Goal: Task Accomplishment & Management: Manage account settings

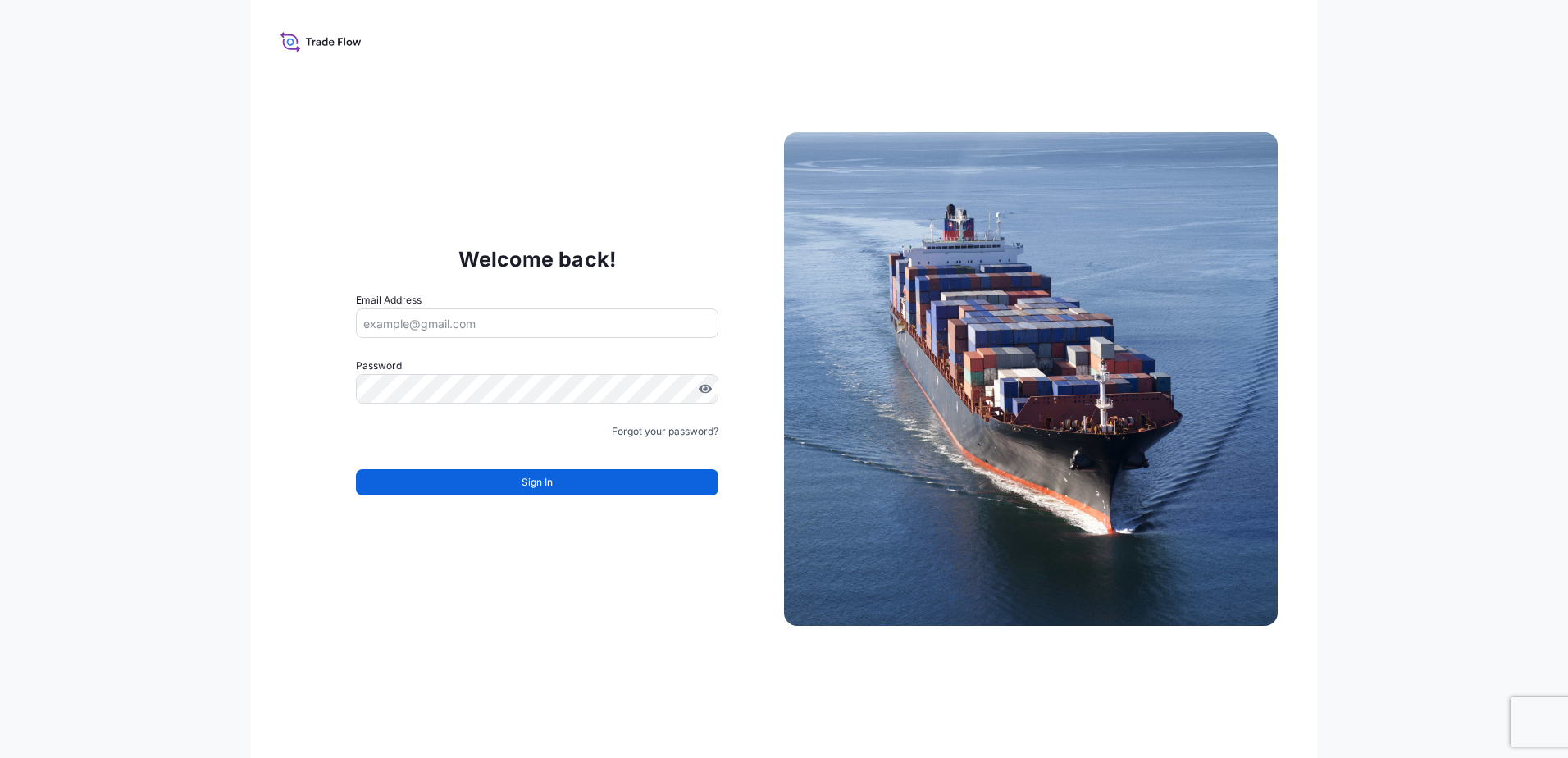
click at [497, 330] on input "Email Address" at bounding box center [537, 322] width 362 height 29
type input "[EMAIL_ADDRESS][DOMAIN_NAME]"
click at [650, 436] on link "Forgot your password?" at bounding box center [664, 431] width 107 height 16
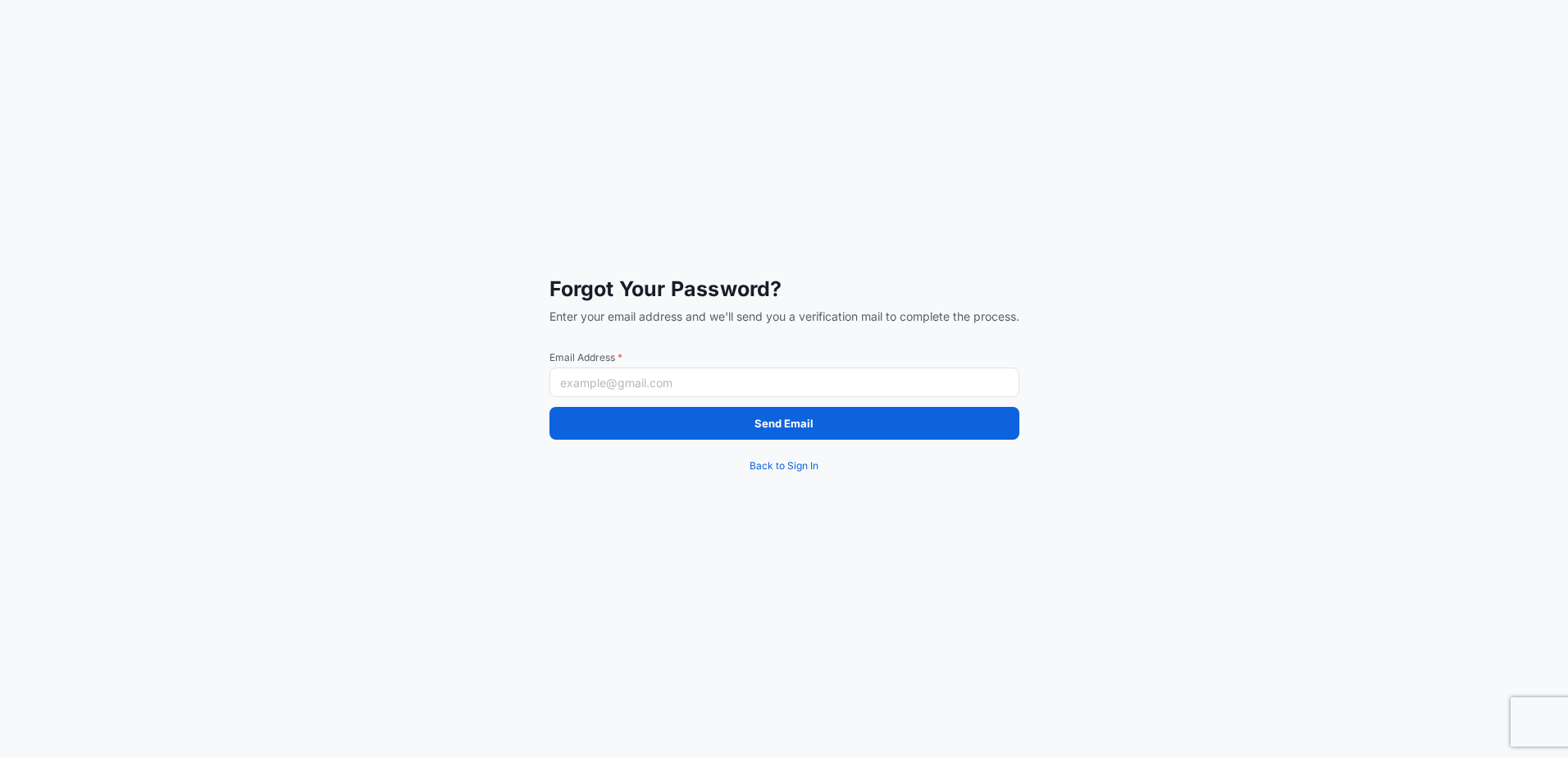
click at [630, 383] on input "Email Address *" at bounding box center [784, 382] width 470 height 29
type input "[EMAIL_ADDRESS][DOMAIN_NAME]"
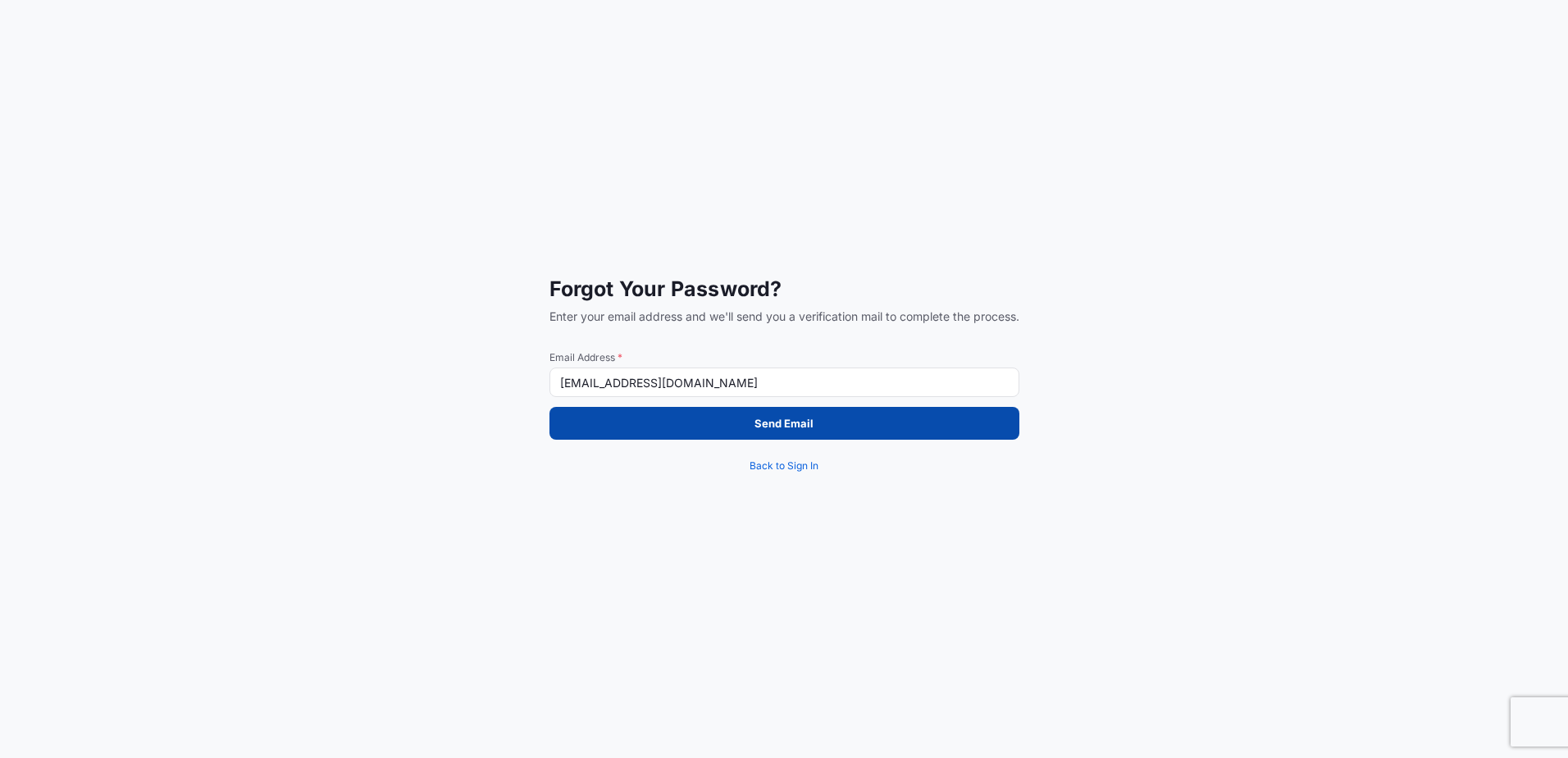
click at [698, 422] on button "Send Email" at bounding box center [784, 422] width 470 height 33
